Goal: Unclear

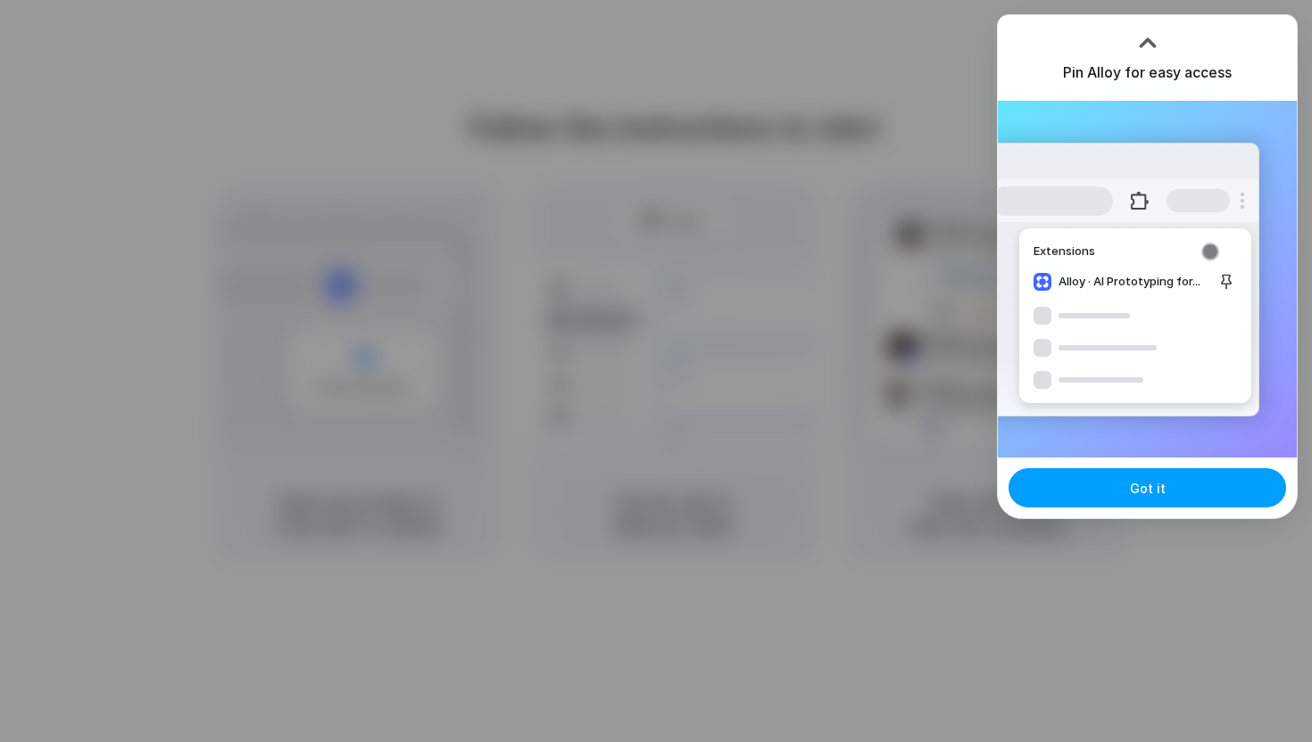
click at [1133, 494] on span "Got it" at bounding box center [1148, 488] width 36 height 19
